Goal: Information Seeking & Learning: Learn about a topic

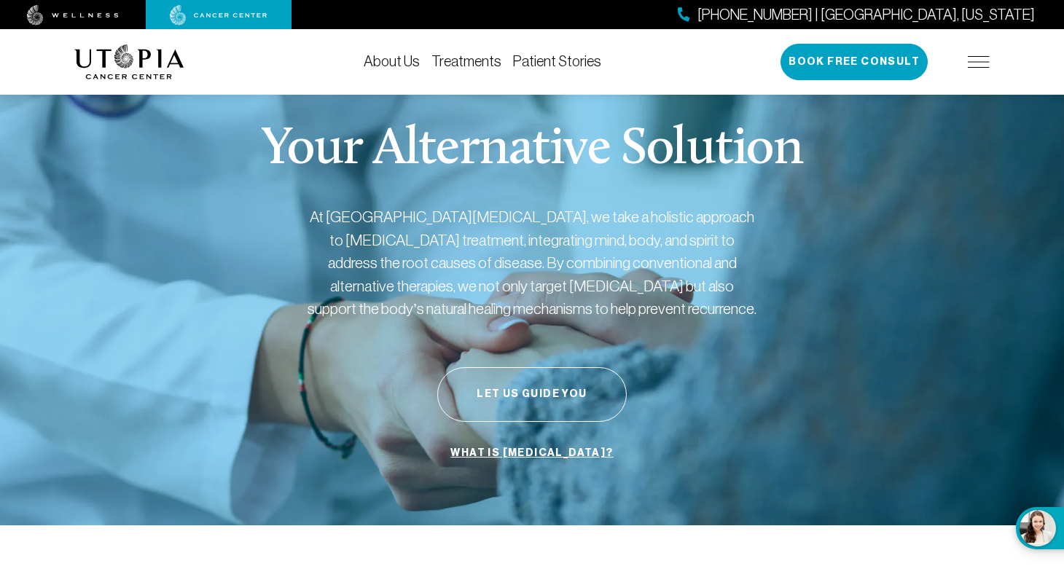
click at [398, 62] on link "About Us" at bounding box center [392, 61] width 56 height 16
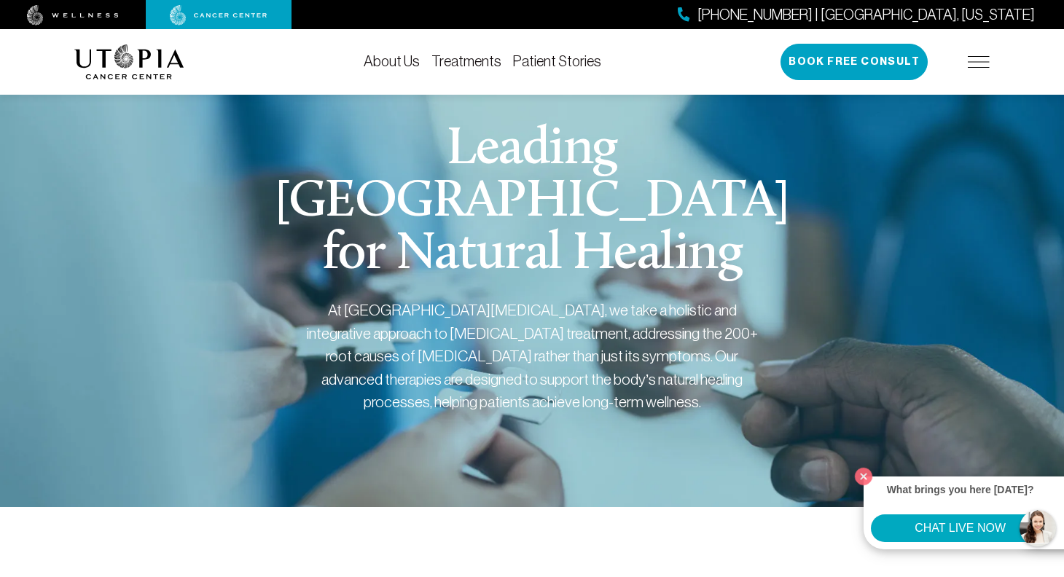
click at [497, 61] on link "Treatments" at bounding box center [466, 61] width 70 height 16
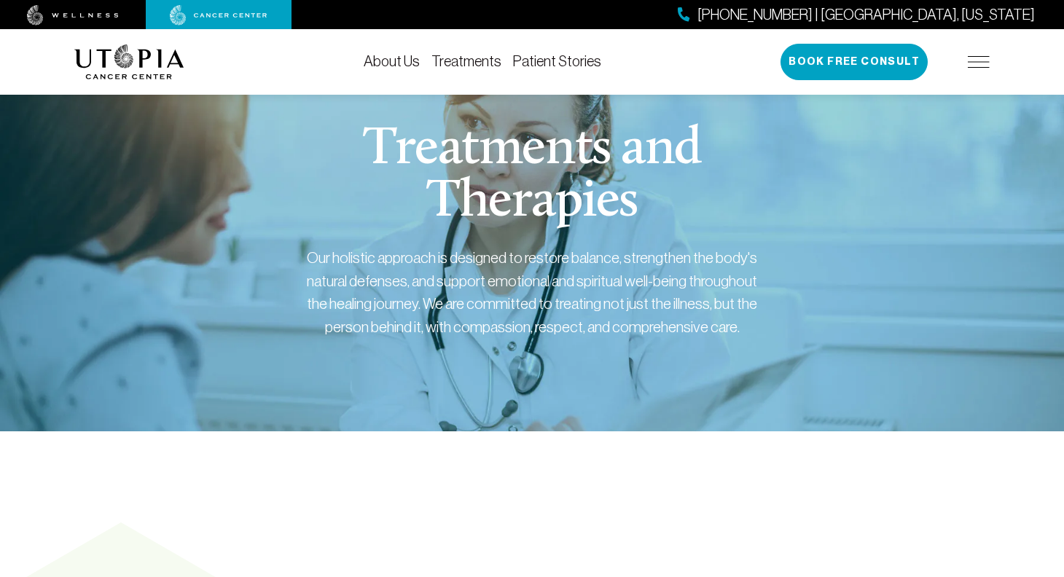
click at [469, 63] on link "Treatments" at bounding box center [466, 61] width 70 height 16
